Goal: Information Seeking & Learning: Find specific fact

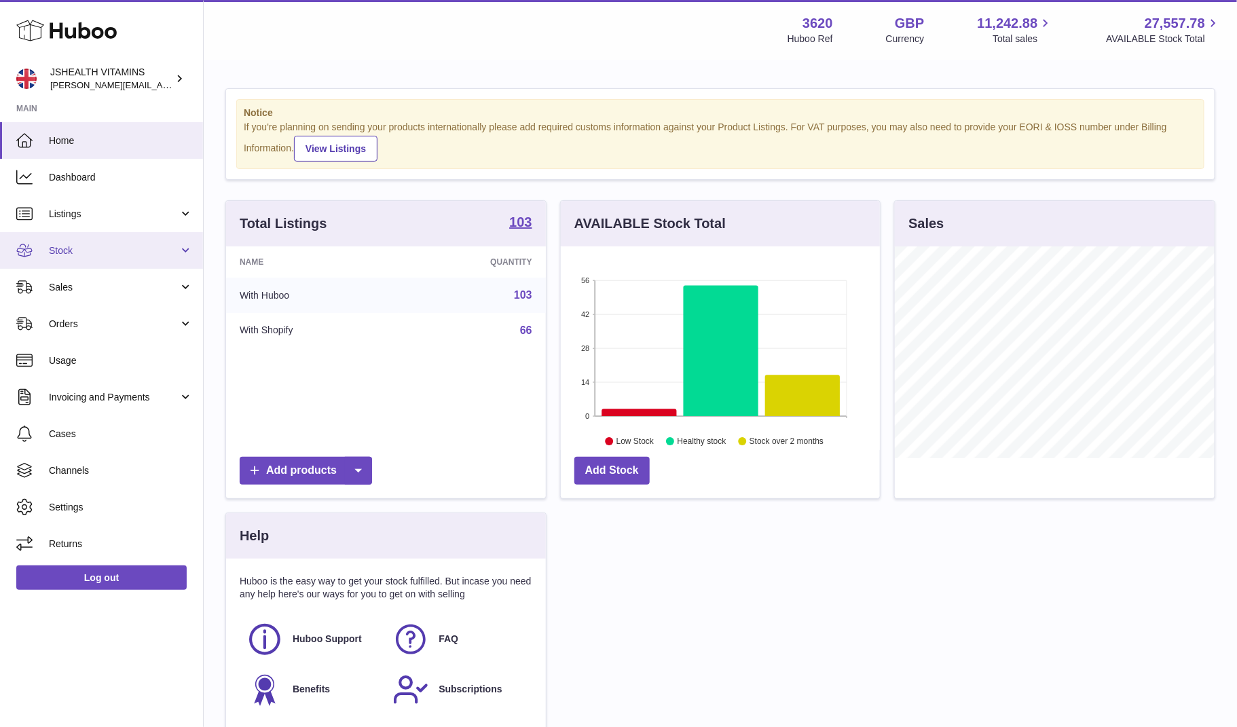
click at [58, 240] on link "Stock" at bounding box center [101, 250] width 203 height 37
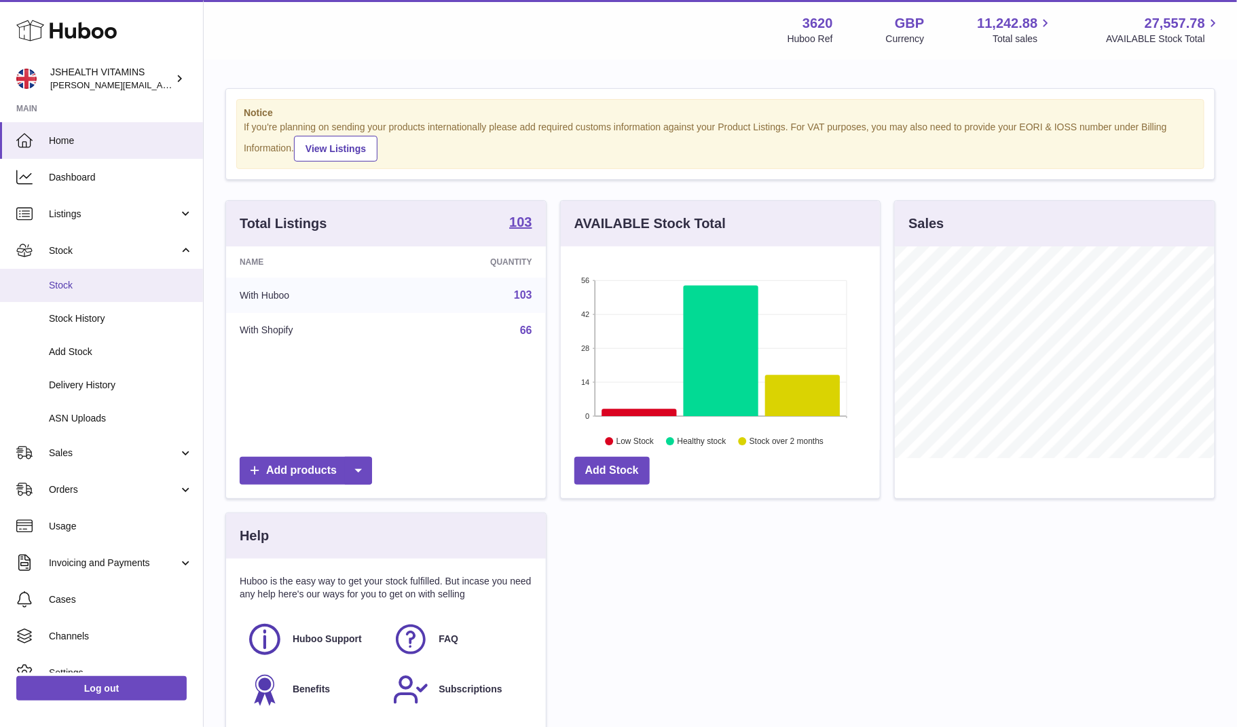
click at [83, 288] on span "Stock" at bounding box center [121, 285] width 144 height 13
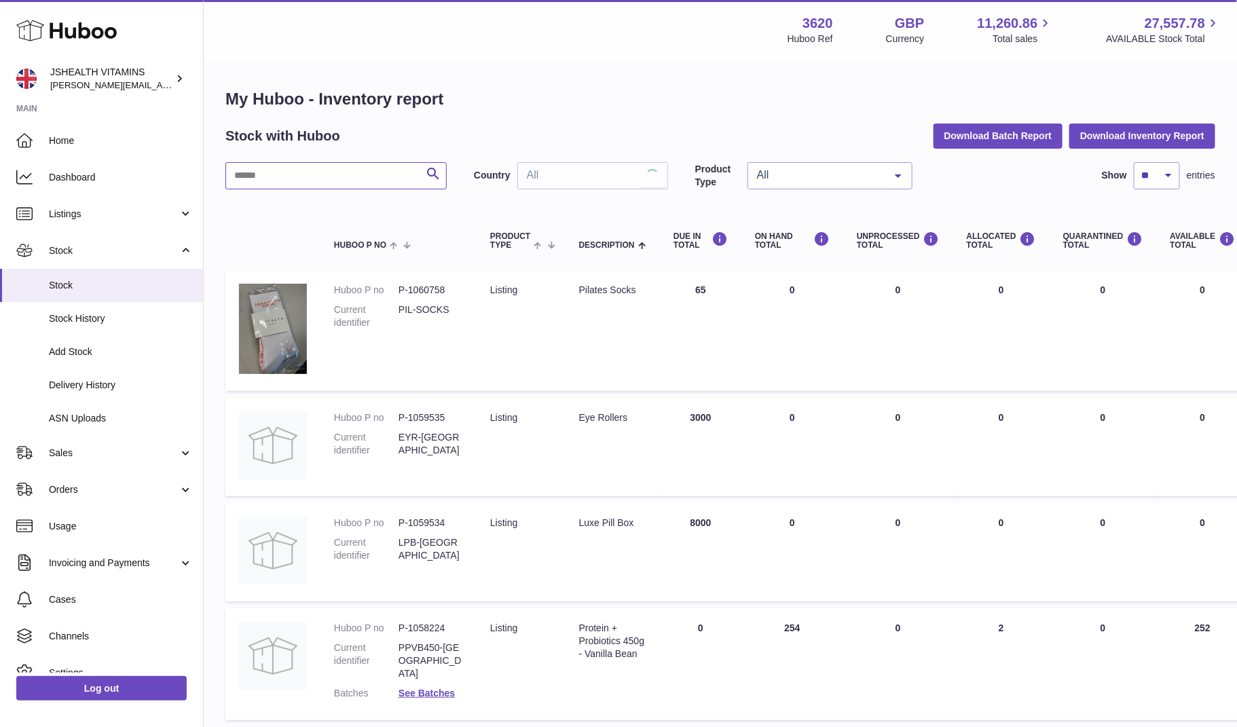
click at [342, 177] on input "text" at bounding box center [335, 175] width 221 height 27
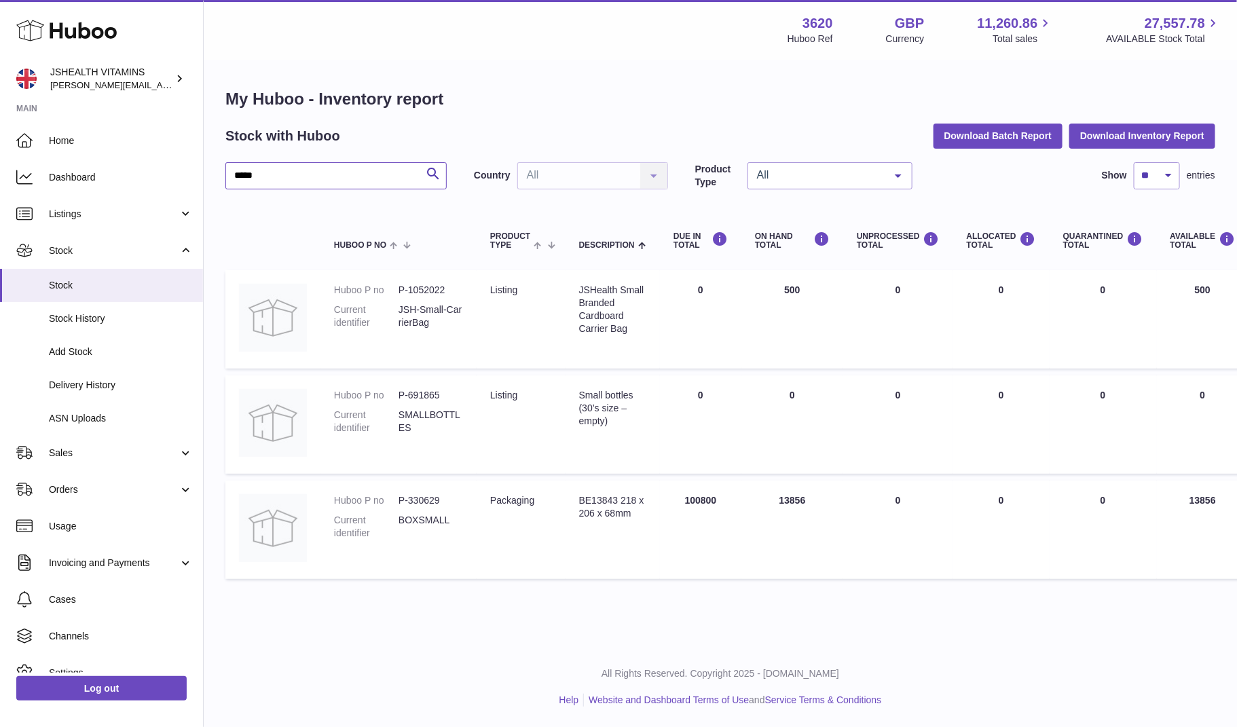
type input "*****"
click at [619, 513] on div "BE13843 218 x 206 x 68mm" at bounding box center [612, 507] width 67 height 26
click at [141, 678] on link "Log out" at bounding box center [101, 688] width 170 height 24
